Goal: Task Accomplishment & Management: Manage account settings

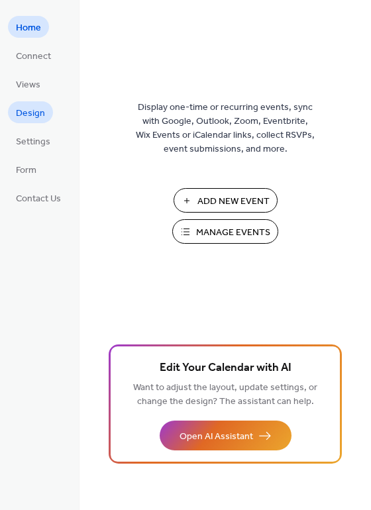
click at [42, 115] on span "Design" at bounding box center [30, 114] width 29 height 14
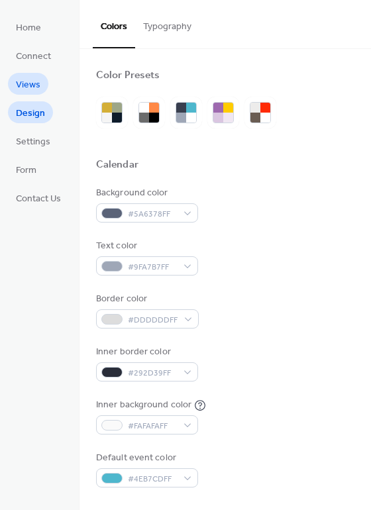
click at [40, 82] on link "Views" at bounding box center [28, 84] width 40 height 22
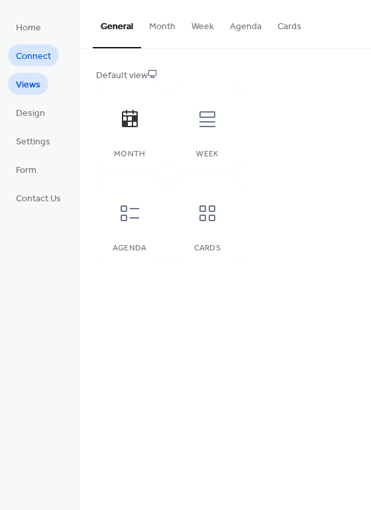
click at [44, 54] on span "Connect" at bounding box center [33, 57] width 35 height 14
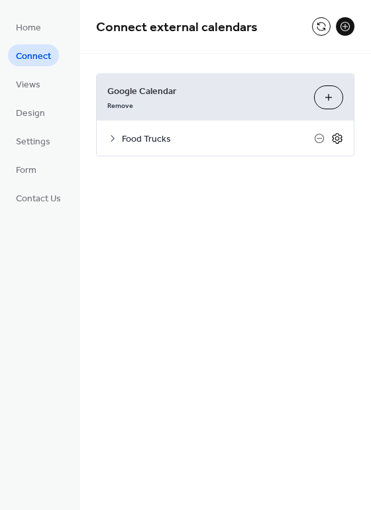
click at [335, 134] on icon at bounding box center [337, 138] width 10 height 11
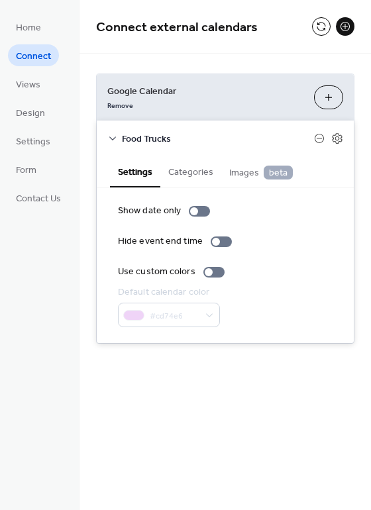
click at [184, 167] on button "Categories" at bounding box center [190, 171] width 61 height 30
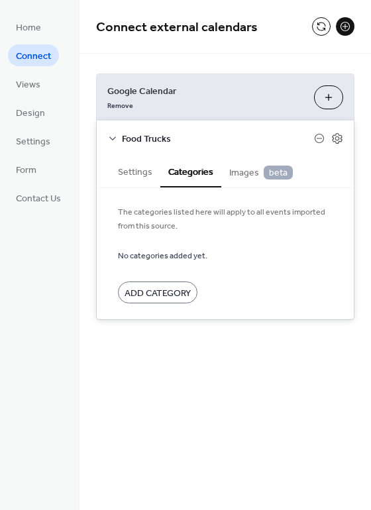
click at [229, 172] on span "Images beta" at bounding box center [261, 173] width 64 height 15
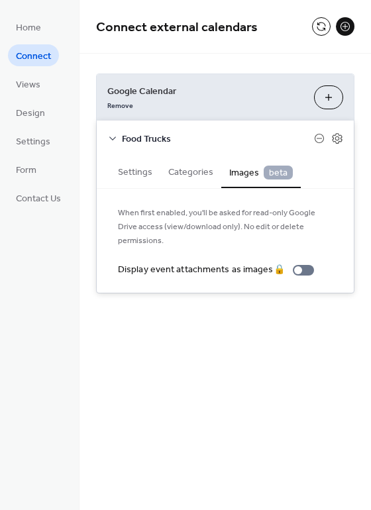
click at [272, 170] on span "beta" at bounding box center [278, 173] width 29 height 14
click at [135, 173] on button "Settings" at bounding box center [135, 171] width 50 height 30
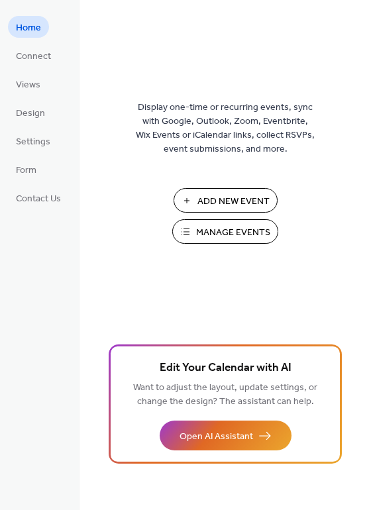
click at [200, 231] on span "Manage Events" at bounding box center [233, 233] width 74 height 14
click at [23, 172] on span "Form" at bounding box center [26, 171] width 21 height 14
click at [39, 83] on span "Views" at bounding box center [28, 85] width 25 height 14
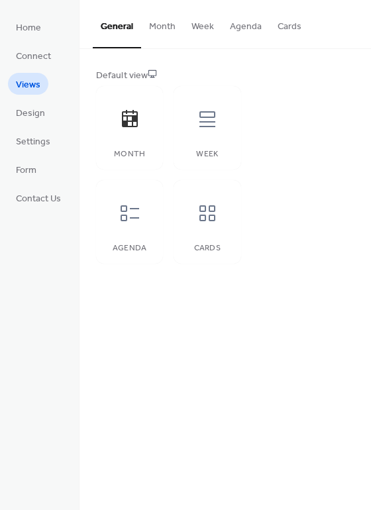
click at [170, 35] on button "Month" at bounding box center [162, 23] width 42 height 47
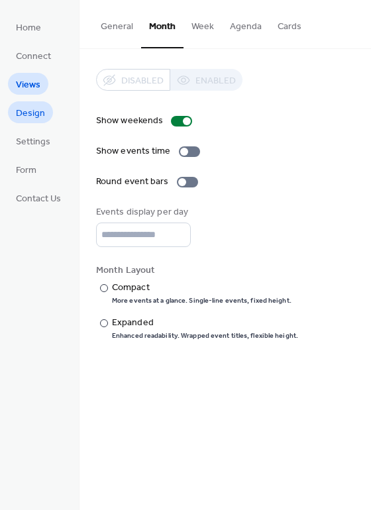
click at [25, 113] on span "Design" at bounding box center [30, 114] width 29 height 14
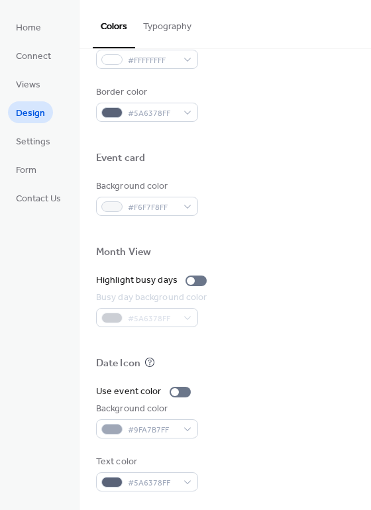
scroll to position [566, 0]
click at [21, 140] on span "Settings" at bounding box center [33, 142] width 34 height 14
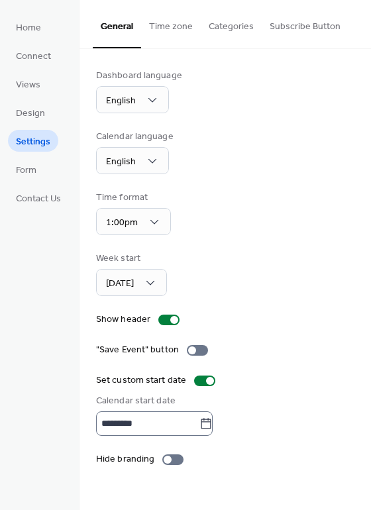
click at [213, 423] on icon at bounding box center [205, 423] width 13 height 13
click at [199, 423] on input "*********" at bounding box center [147, 423] width 103 height 25
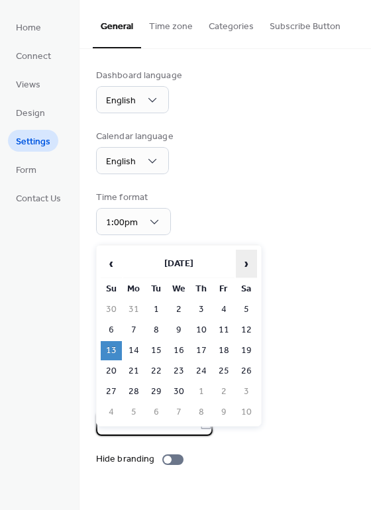
click at [247, 261] on span "›" at bounding box center [247, 263] width 20 height 27
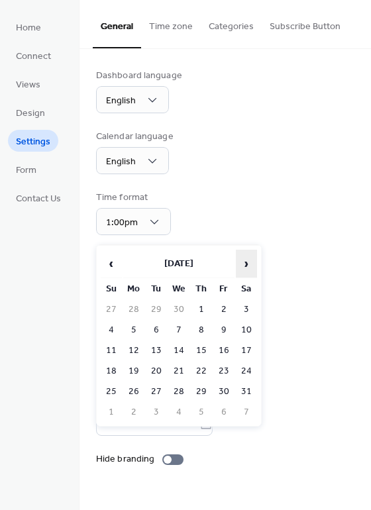
click at [247, 261] on span "›" at bounding box center [247, 263] width 20 height 27
click at [227, 304] on td "5" at bounding box center [223, 309] width 21 height 19
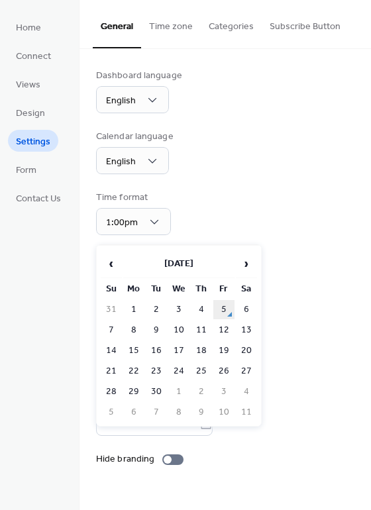
type input "********"
